Goal: Transaction & Acquisition: Purchase product/service

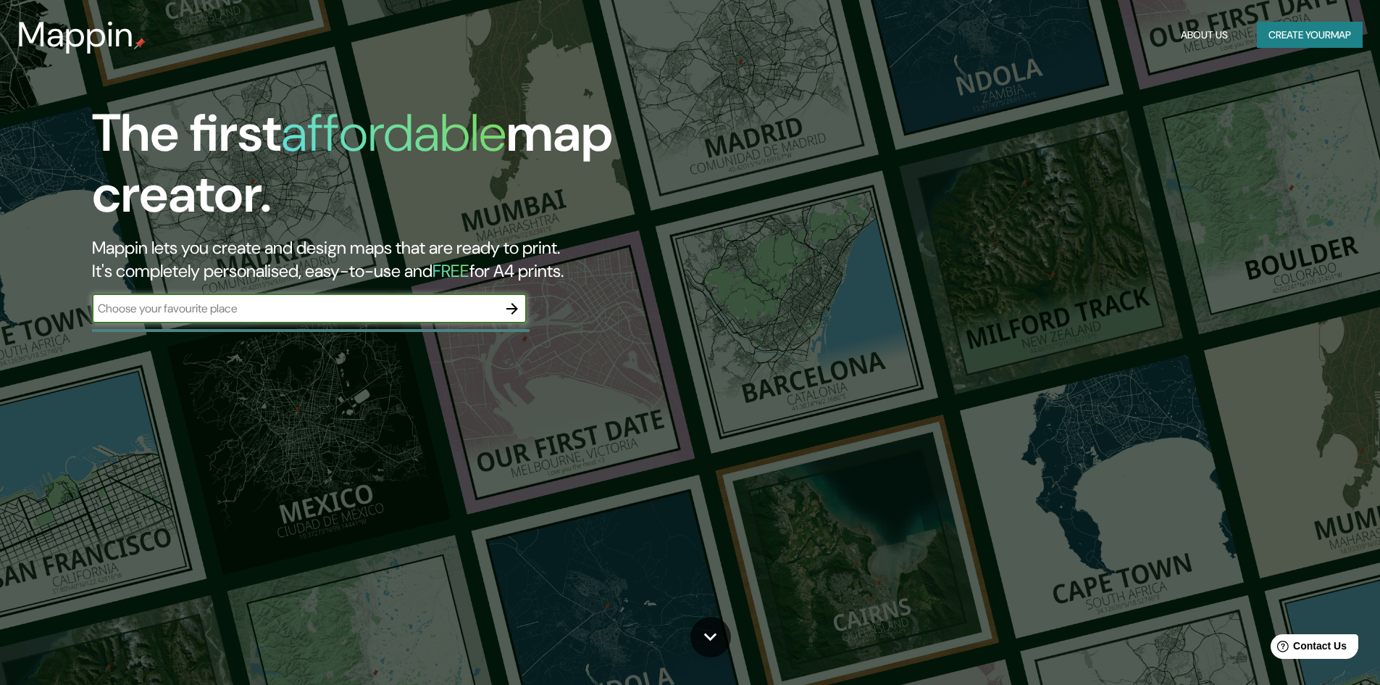
click at [293, 312] on input "text" at bounding box center [295, 308] width 406 height 17
click at [504, 312] on button "button" at bounding box center [512, 308] width 29 height 29
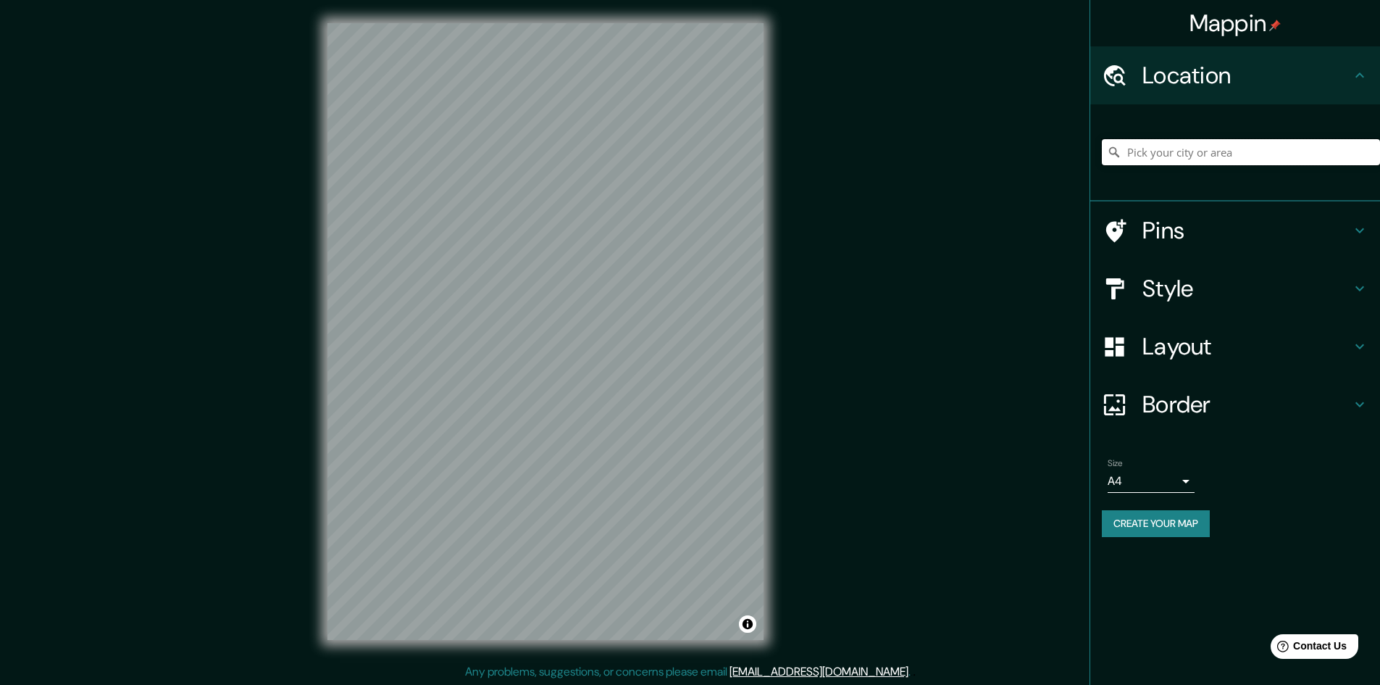
click at [1167, 143] on input "Pick your city or area" at bounding box center [1241, 152] width 278 height 26
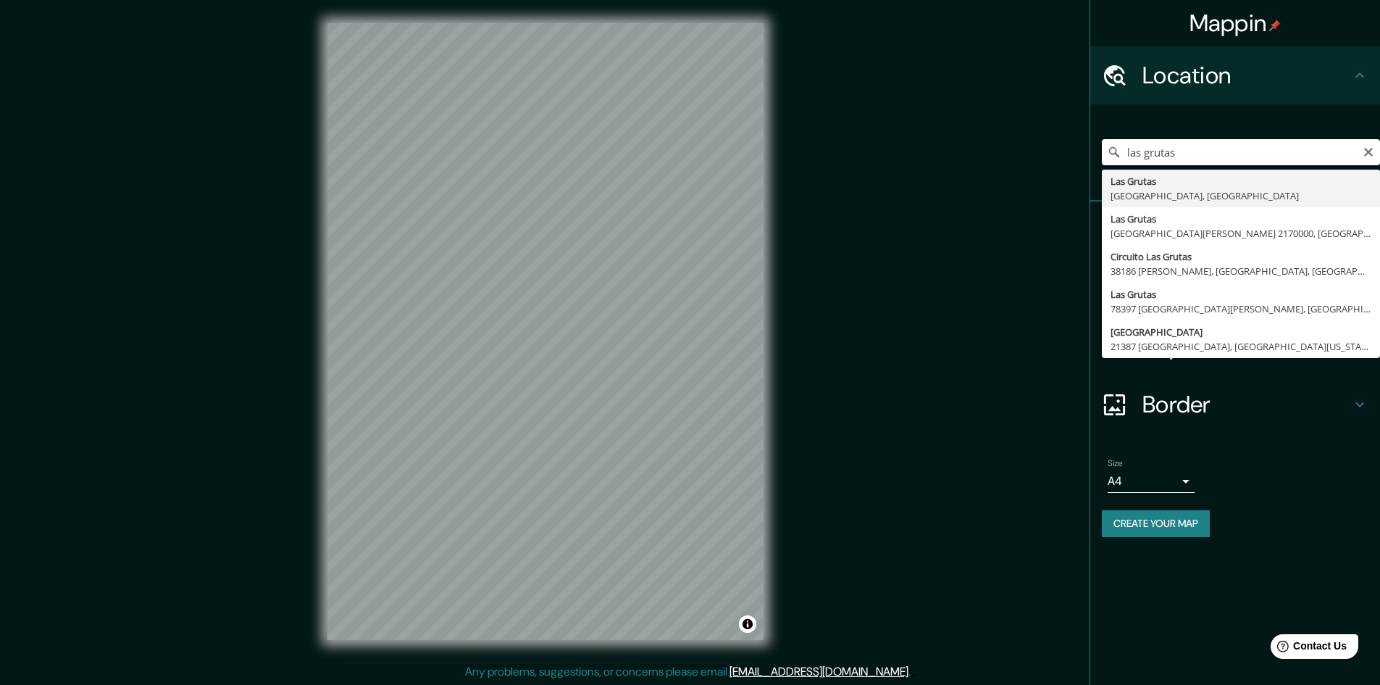
type input "Las Grutas, [GEOGRAPHIC_DATA], [GEOGRAPHIC_DATA]"
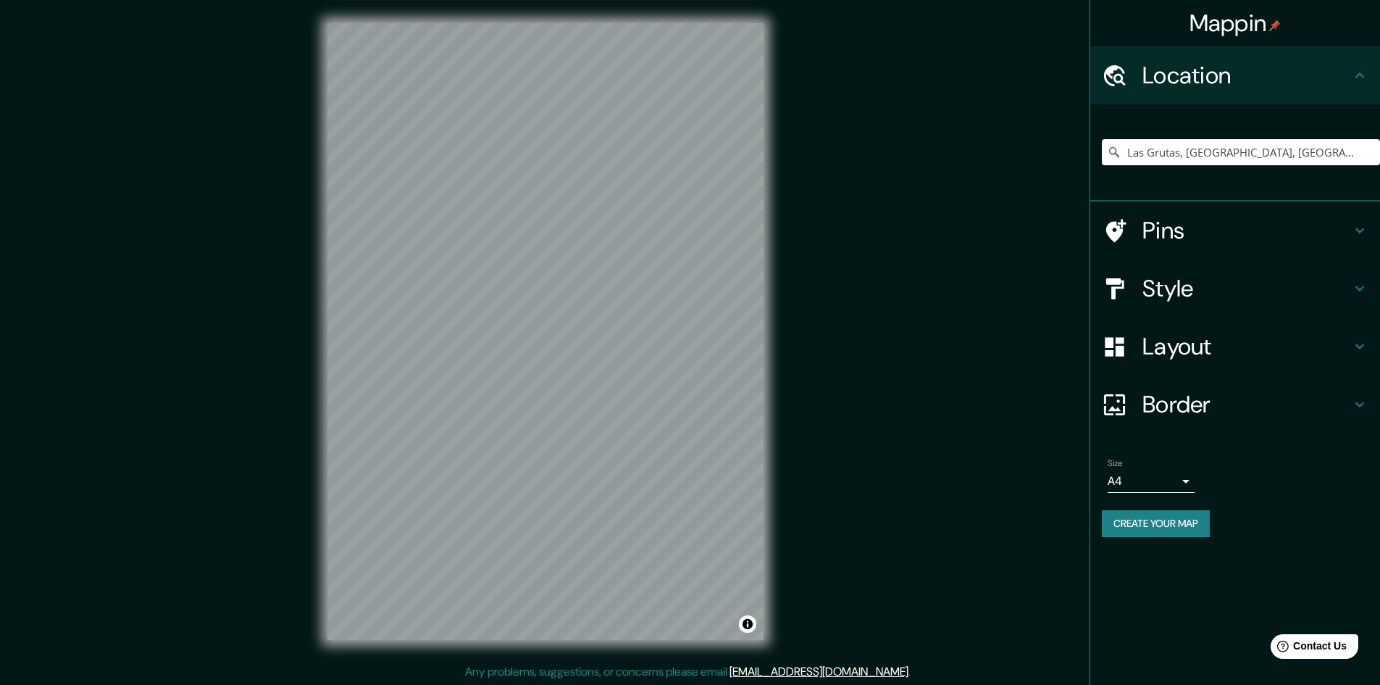
click at [1287, 346] on h4 "Layout" at bounding box center [1247, 346] width 209 height 29
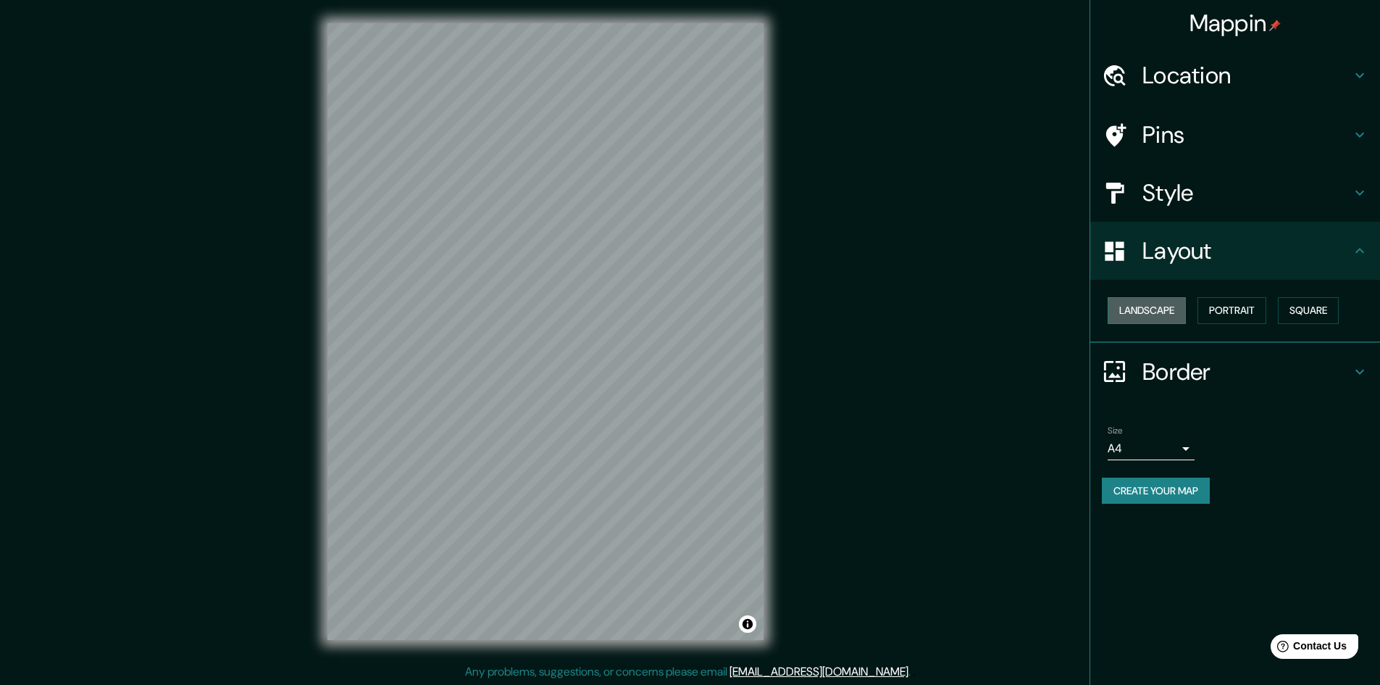
click at [1156, 308] on button "Landscape" at bounding box center [1147, 310] width 78 height 27
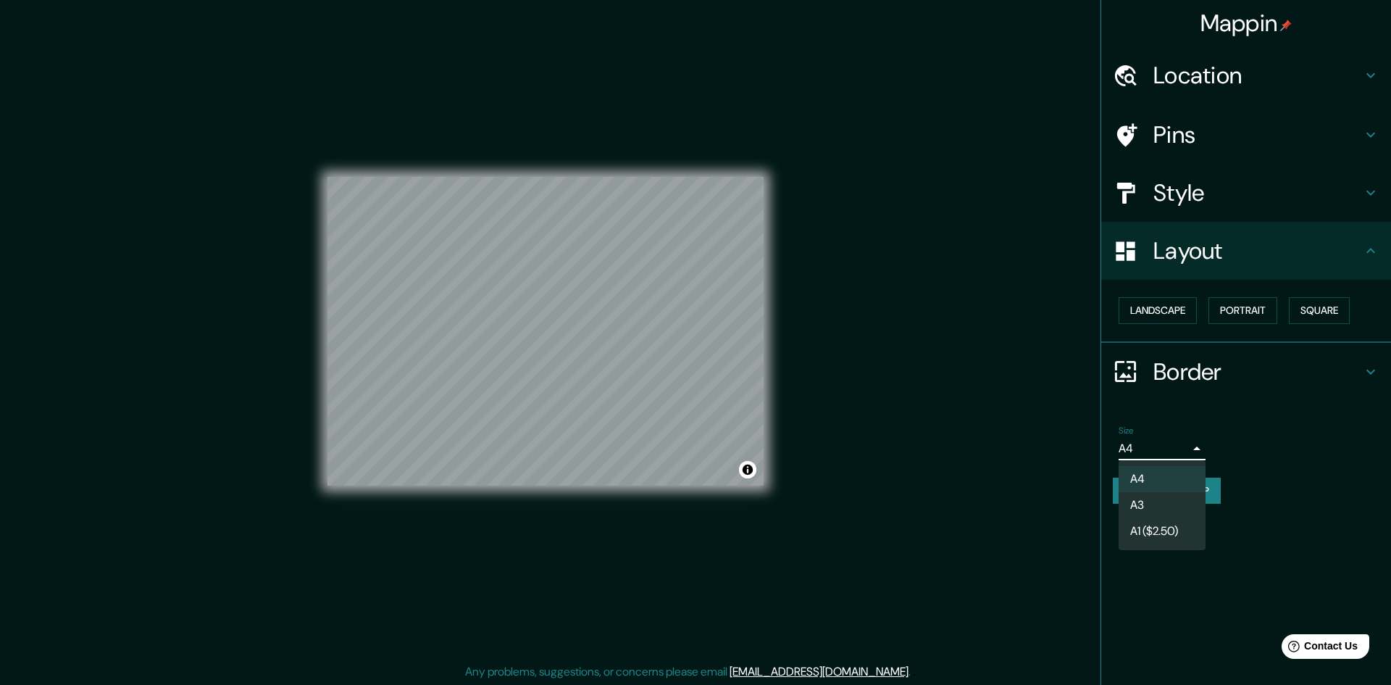
click at [1169, 446] on body "Mappin Location [GEOGRAPHIC_DATA], [GEOGRAPHIC_DATA], [GEOGRAPHIC_DATA] Pins St…" at bounding box center [695, 342] width 1391 height 685
click at [1153, 502] on li "A3" at bounding box center [1162, 505] width 87 height 26
type input "a4"
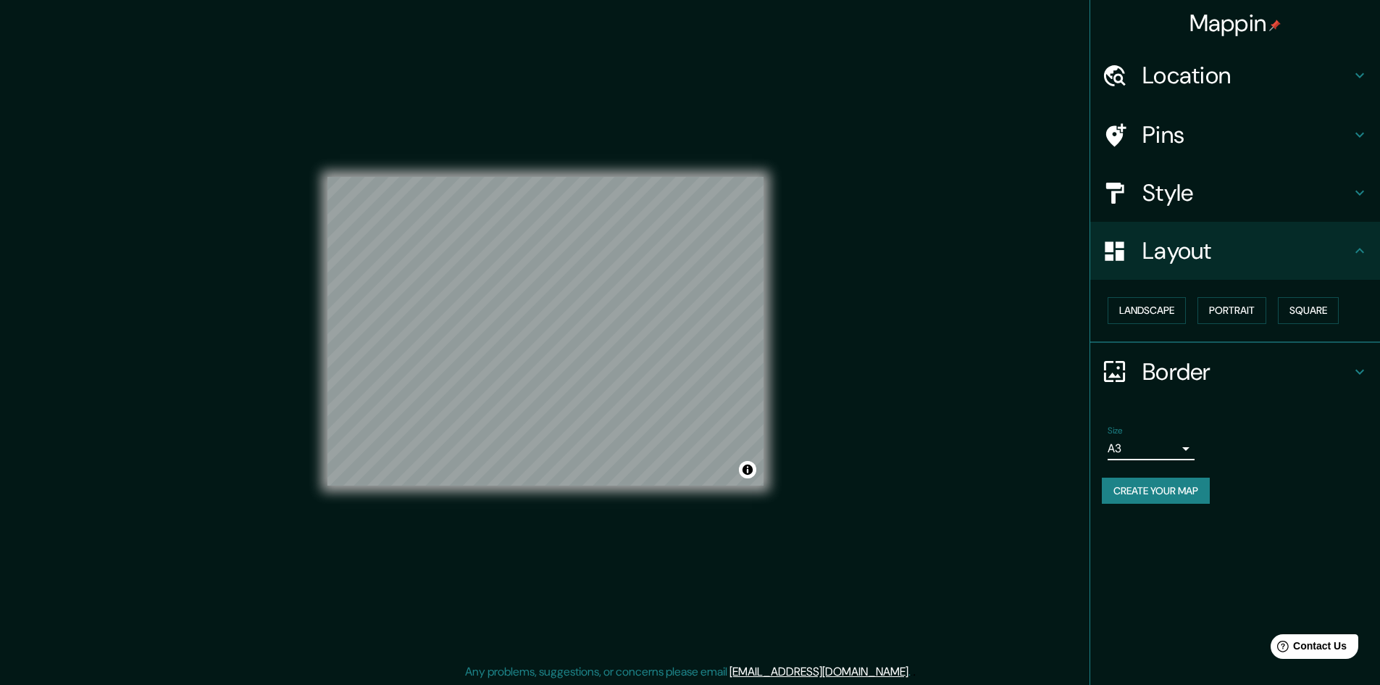
click at [1158, 563] on div "Mappin Location [GEOGRAPHIC_DATA], [GEOGRAPHIC_DATA], [GEOGRAPHIC_DATA] Pins St…" at bounding box center [1235, 342] width 291 height 685
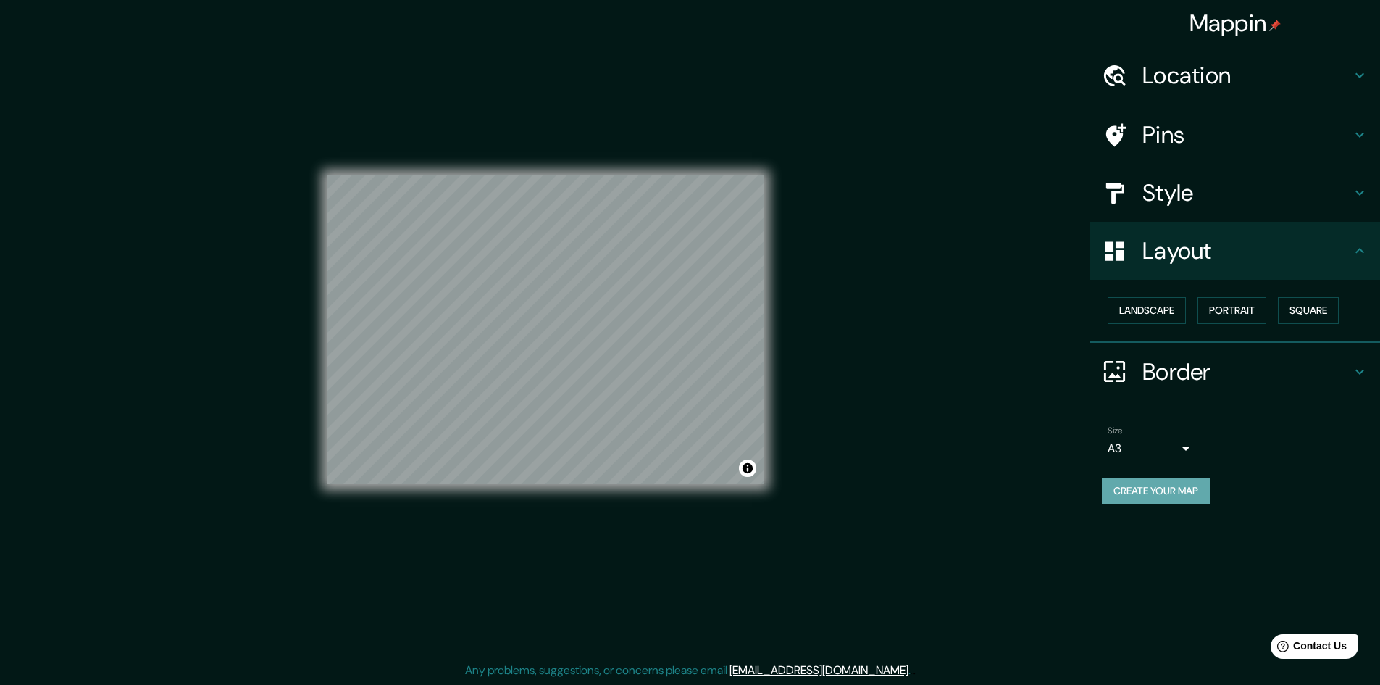
click at [1194, 491] on button "Create your map" at bounding box center [1156, 490] width 108 height 27
click at [1140, 497] on div "Create your map" at bounding box center [1235, 490] width 267 height 27
